Goal: Task Accomplishment & Management: Complete application form

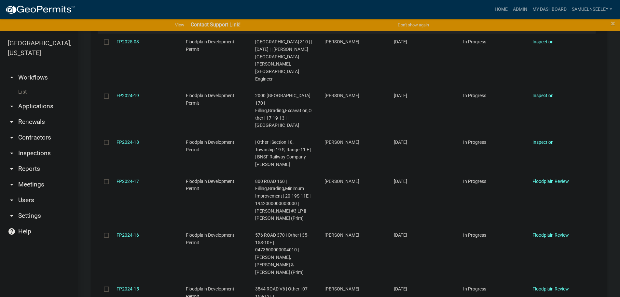
scroll to position [293, 0]
click at [24, 85] on link "List" at bounding box center [39, 91] width 78 height 13
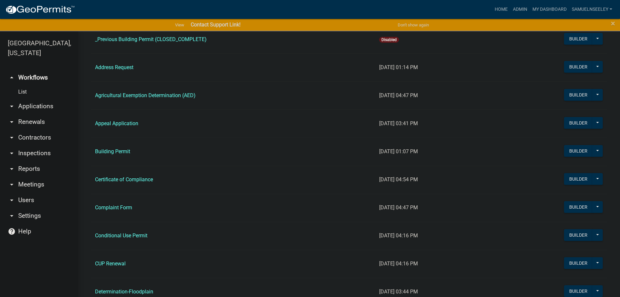
scroll to position [261, 0]
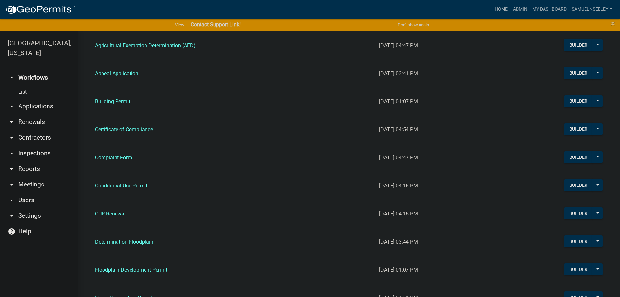
click at [116, 101] on link "Building Permit" at bounding box center [112, 101] width 35 height 6
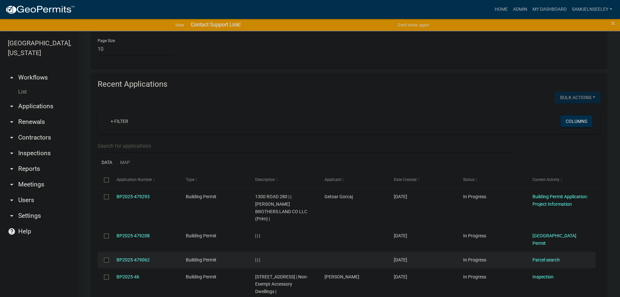
scroll to position [749, 0]
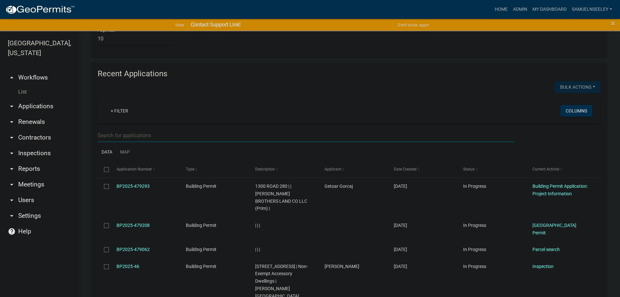
click at [116, 129] on input "text" at bounding box center [306, 135] width 417 height 13
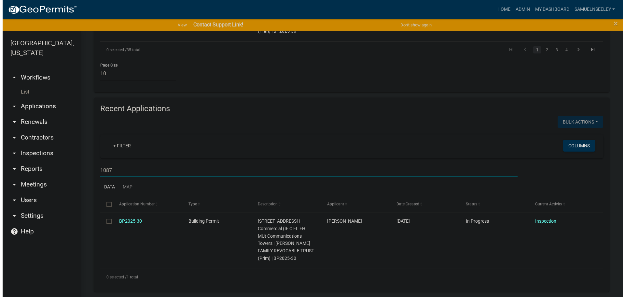
scroll to position [677, 0]
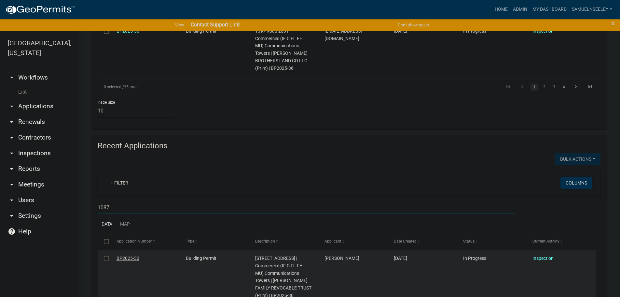
type input "1087"
click at [130, 255] on link "BP2025-30" at bounding box center [128, 257] width 23 height 5
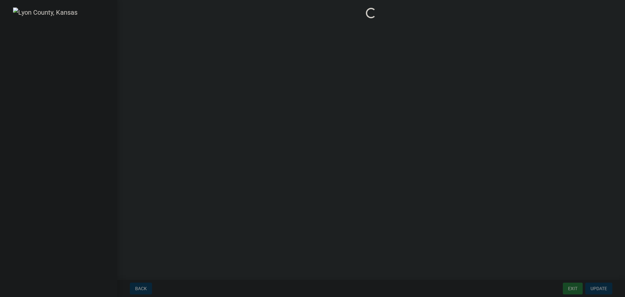
select select "ea04a6fd-51ae-4c6d-a371-02b529e31645"
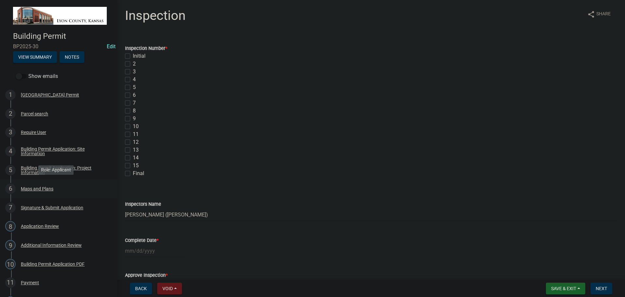
click at [35, 189] on div "Maps and Plans" at bounding box center [37, 188] width 33 height 5
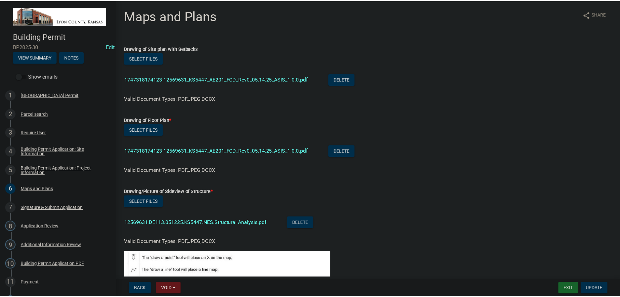
scroll to position [228, 0]
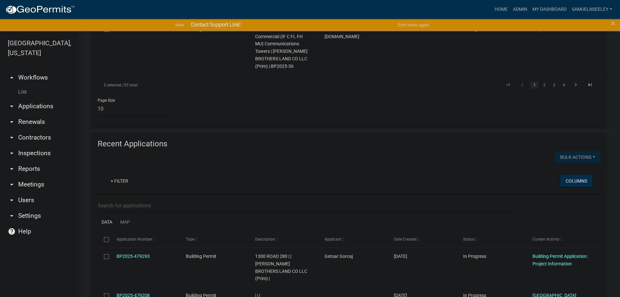
scroll to position [684, 0]
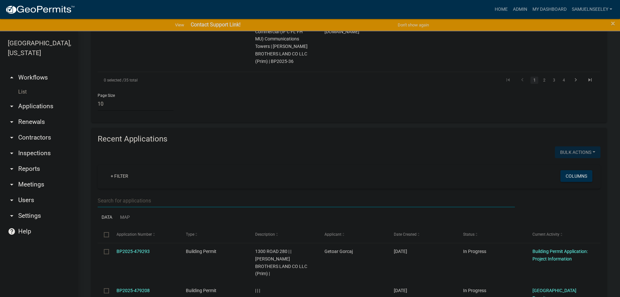
click at [136, 194] on input "text" at bounding box center [306, 200] width 417 height 13
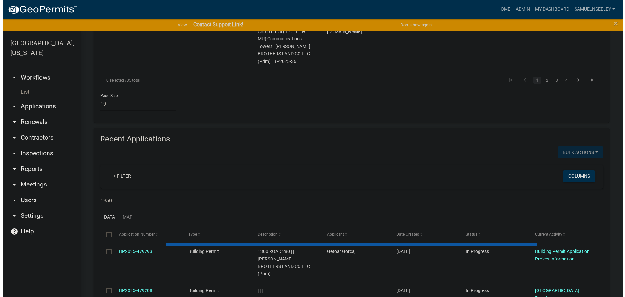
scroll to position [662, 0]
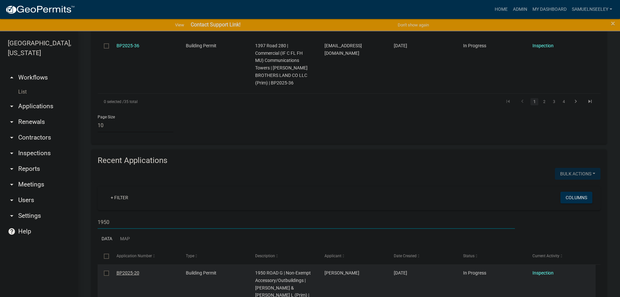
type input "1950"
click at [124, 270] on link "BP2025-20" at bounding box center [128, 272] width 23 height 5
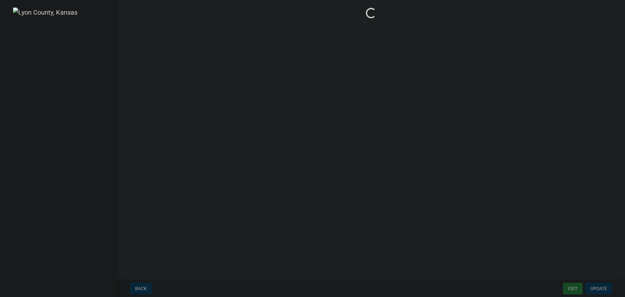
select select "ea04a6fd-51ae-4c6d-a371-02b529e31645"
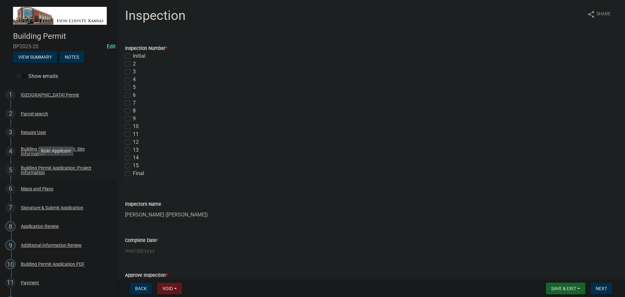
click at [33, 168] on div "Building Permit Application: Project Information" at bounding box center [64, 169] width 86 height 9
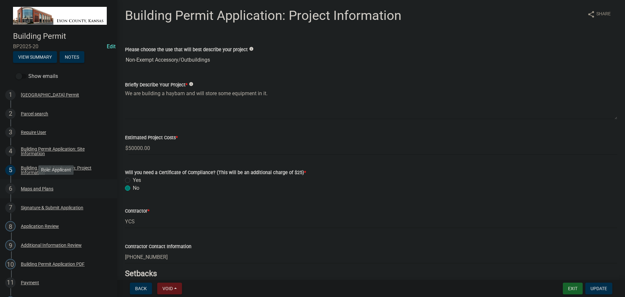
click at [30, 187] on div "Maps and Plans" at bounding box center [37, 188] width 33 height 5
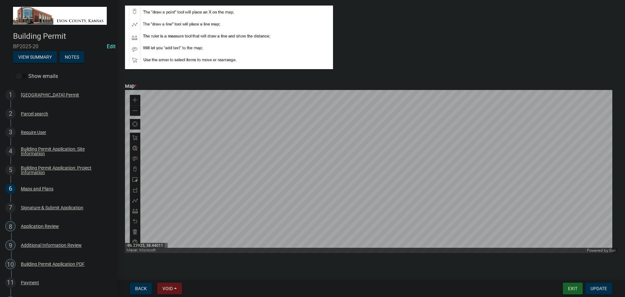
scroll to position [276, 0]
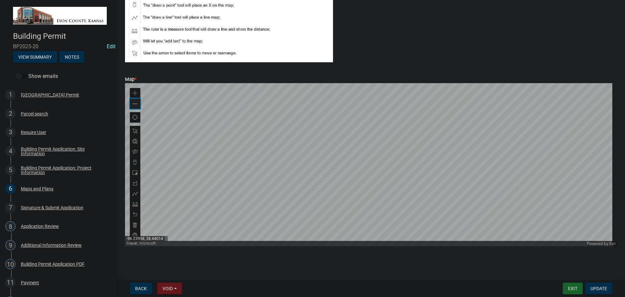
click at [137, 103] on span at bounding box center [135, 103] width 5 height 5
click at [137, 104] on span at bounding box center [135, 103] width 5 height 5
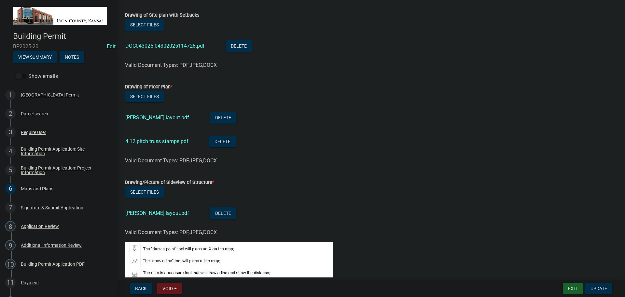
scroll to position [0, 0]
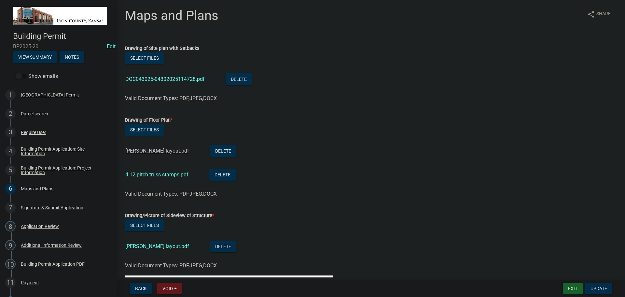
click at [145, 152] on link "[PERSON_NAME] layout.pdf" at bounding box center [157, 151] width 64 height 6
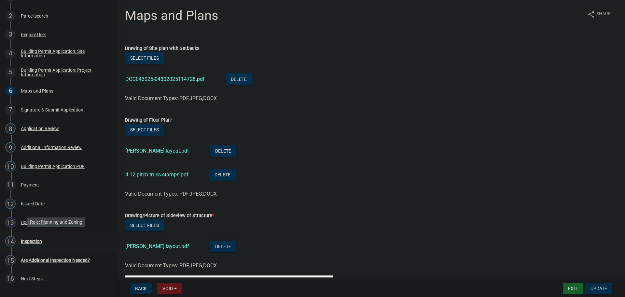
click at [27, 239] on div "Inspection" at bounding box center [31, 241] width 21 height 5
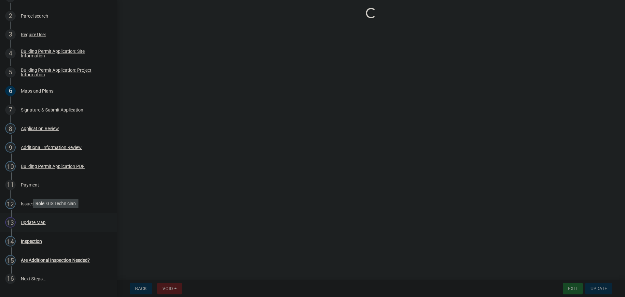
select select "ea04a6fd-51ae-4c6d-a371-02b529e31645"
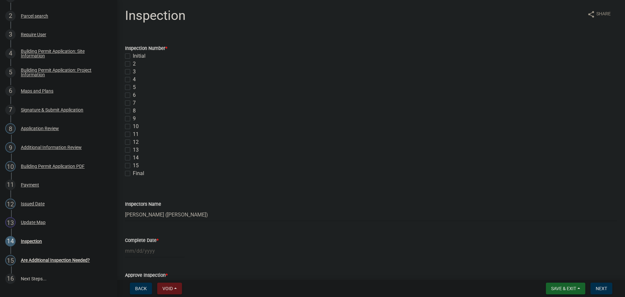
click at [133, 56] on label "Initial" at bounding box center [139, 56] width 13 height 8
click at [133, 56] on input "Initial" at bounding box center [135, 54] width 4 height 4
checkbox input "true"
checkbox input "false"
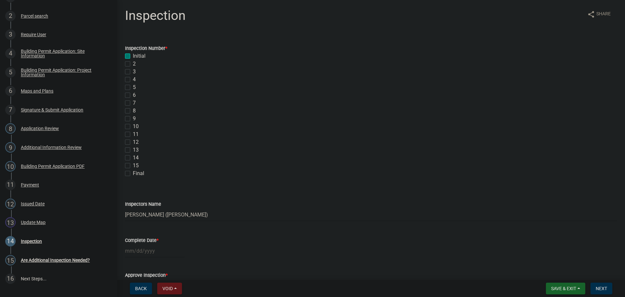
checkbox input "false"
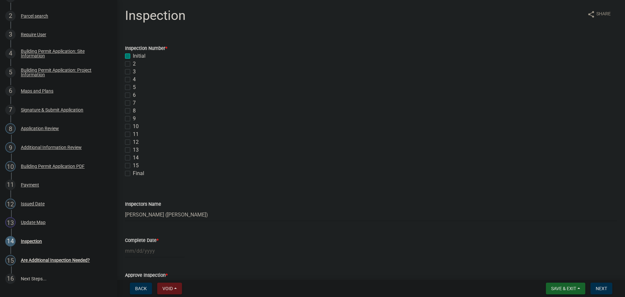
checkbox input "false"
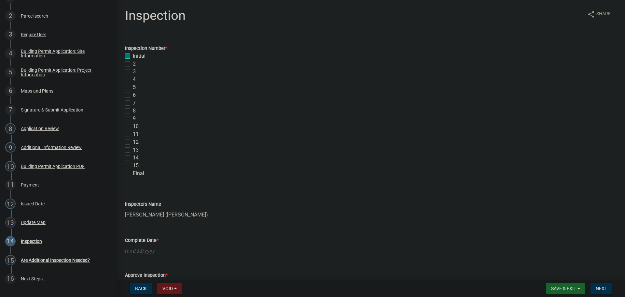
checkbox input "false"
click at [142, 252] on div at bounding box center [155, 250] width 60 height 13
select select "9"
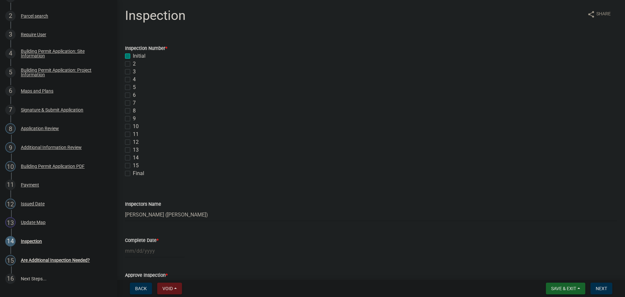
select select "2025"
click at [194, 164] on span "Next month" at bounding box center [193, 163] width 5 height 5
select select "10"
click at [142, 226] on div "28" at bounding box center [142, 226] width 10 height 10
type input "[DATE]"
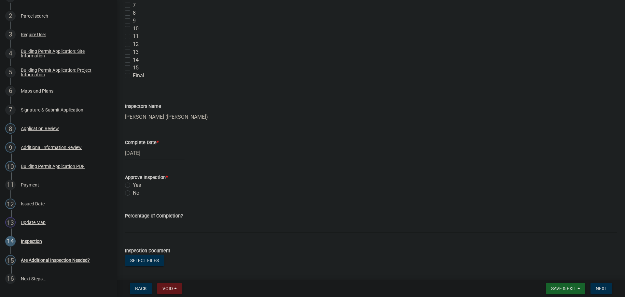
click at [133, 185] on label "Yes" at bounding box center [137, 185] width 8 height 8
click at [133, 185] on input "Yes" at bounding box center [135, 183] width 4 height 4
radio input "true"
click at [144, 226] on input "text" at bounding box center [371, 225] width 492 height 13
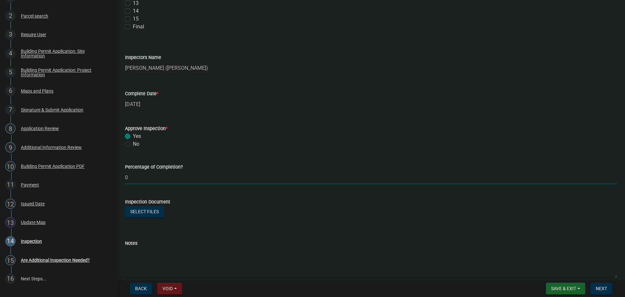
scroll to position [177, 0]
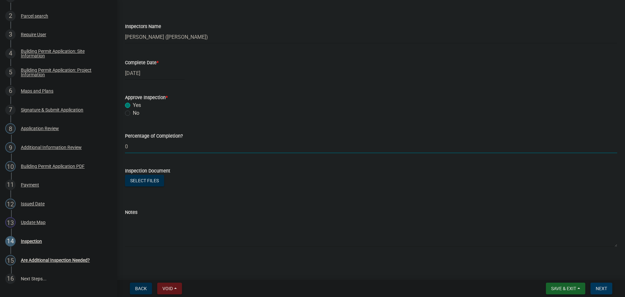
type input "0"
click at [604, 289] on span "Next" at bounding box center [601, 288] width 11 height 5
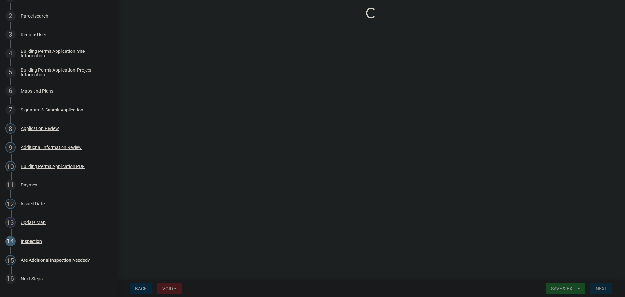
scroll to position [0, 0]
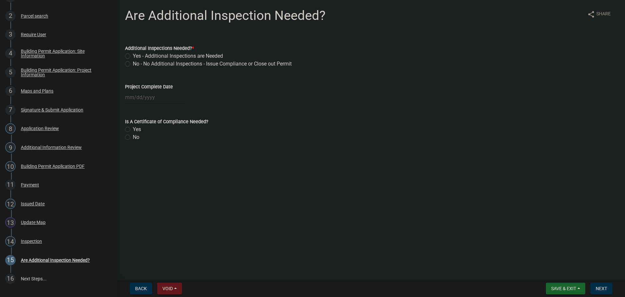
click at [133, 55] on label "Yes - Additional Inspections are Needed" at bounding box center [178, 56] width 90 height 8
click at [133, 55] on input "Yes - Additional Inspections are Needed" at bounding box center [135, 54] width 4 height 4
radio input "true"
click at [602, 289] on span "Next" at bounding box center [601, 288] width 11 height 5
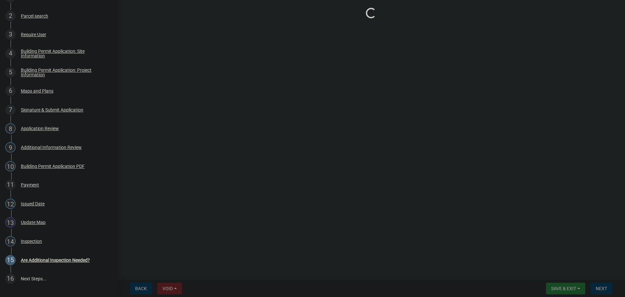
scroll to position [116, 0]
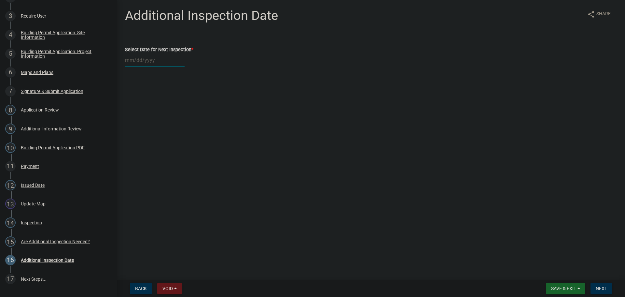
click at [137, 58] on div at bounding box center [155, 59] width 60 height 13
select select "9"
select select "2025"
click at [194, 74] on span "Next month" at bounding box center [193, 73] width 5 height 5
select select "10"
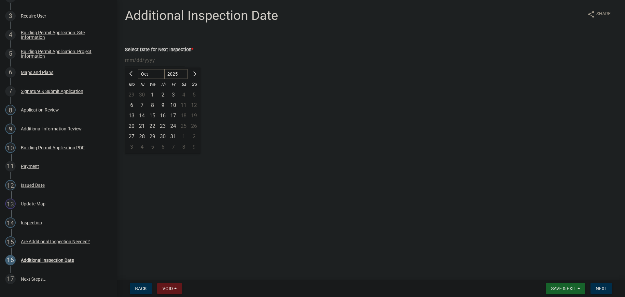
click at [142, 136] on div "28" at bounding box center [142, 136] width 10 height 10
type input "[DATE]"
click at [601, 288] on span "Next" at bounding box center [601, 288] width 11 height 5
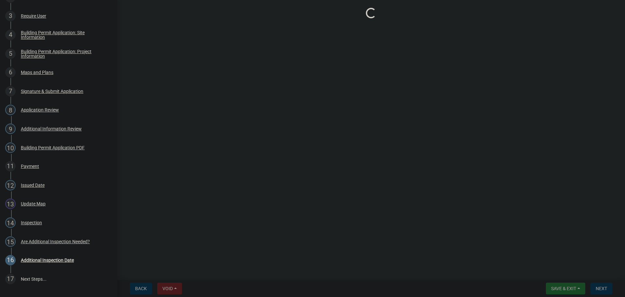
select select "ea04a6fd-51ae-4c6d-a371-02b529e31645"
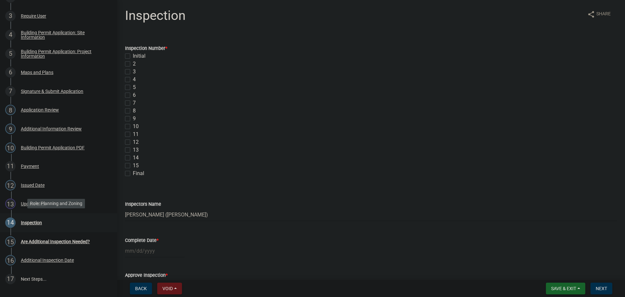
click at [28, 220] on div "Inspection" at bounding box center [31, 222] width 21 height 5
